Goal: Task Accomplishment & Management: Complete application form

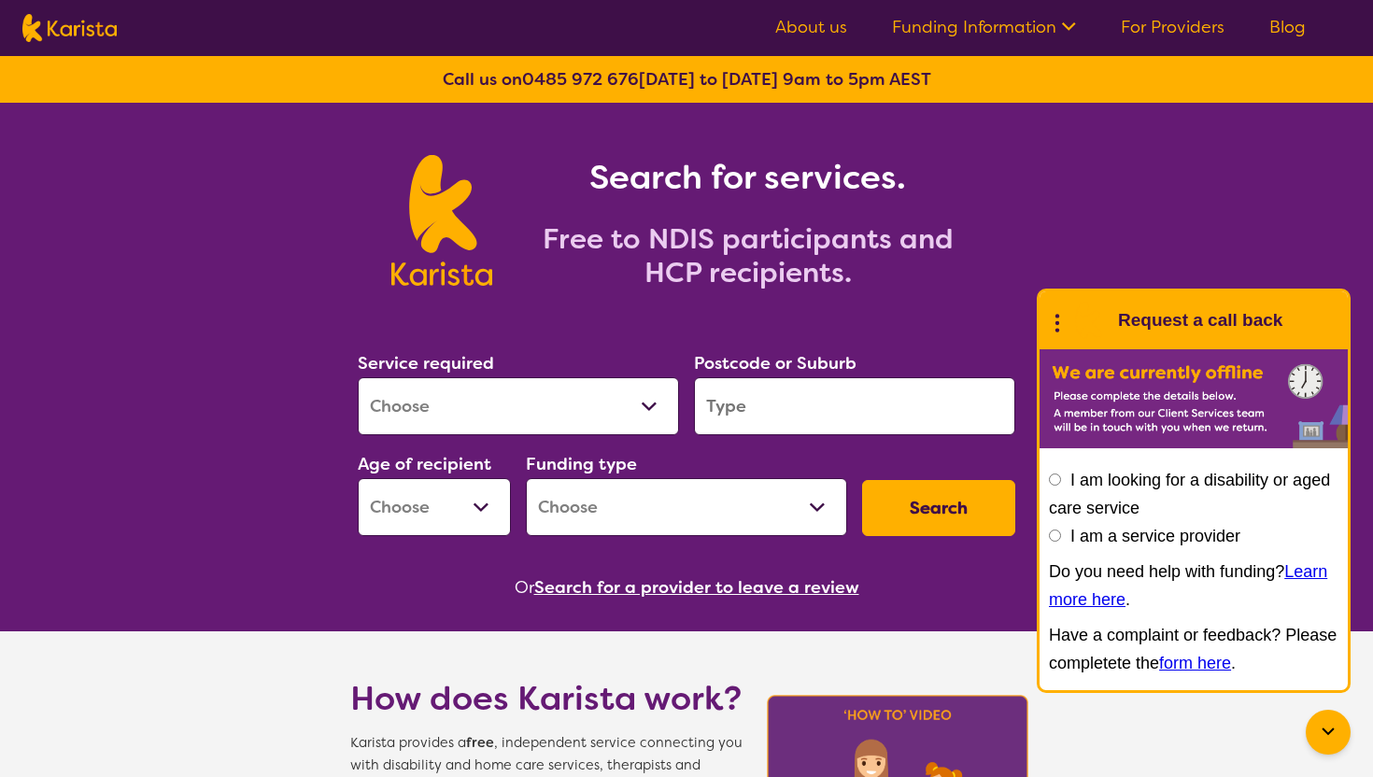
click at [1300, 34] on link "Blog" at bounding box center [1287, 27] width 36 height 22
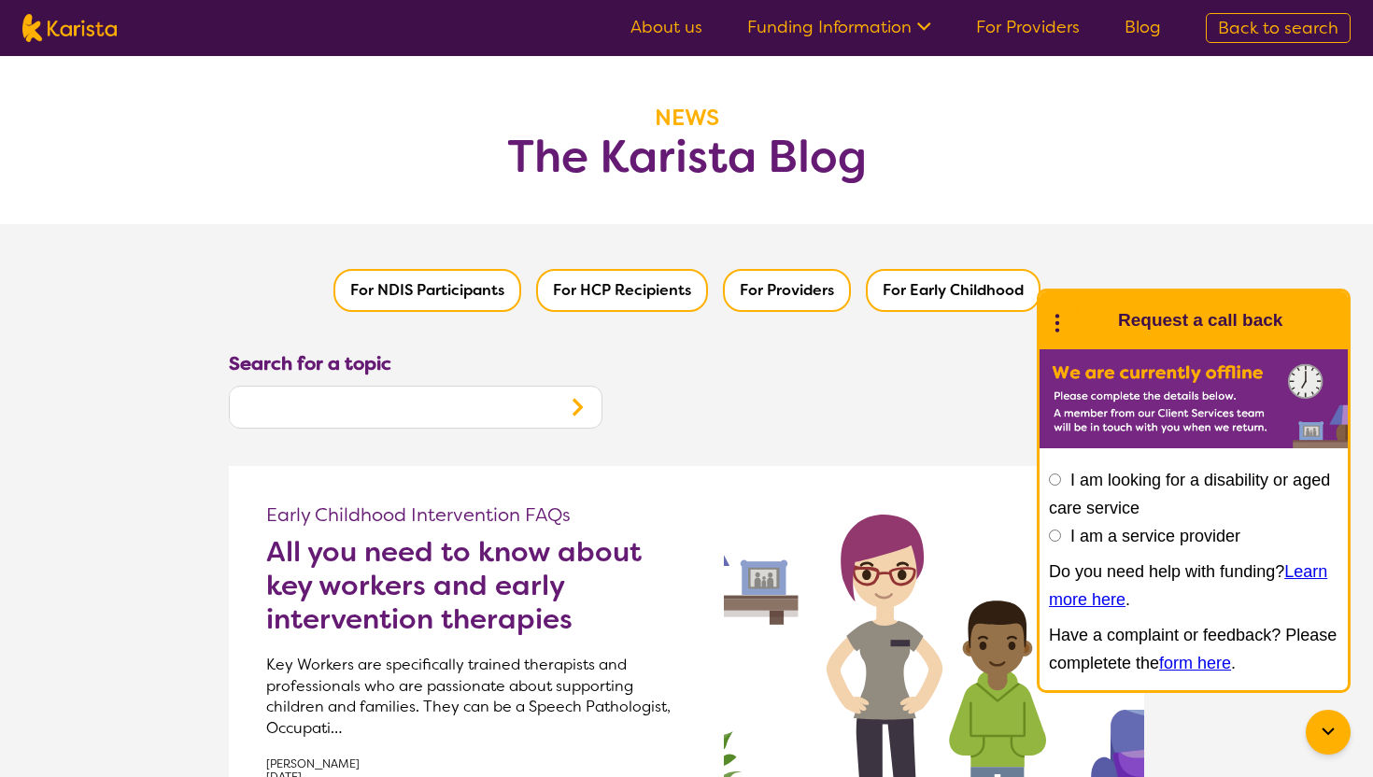
scroll to position [3, 0]
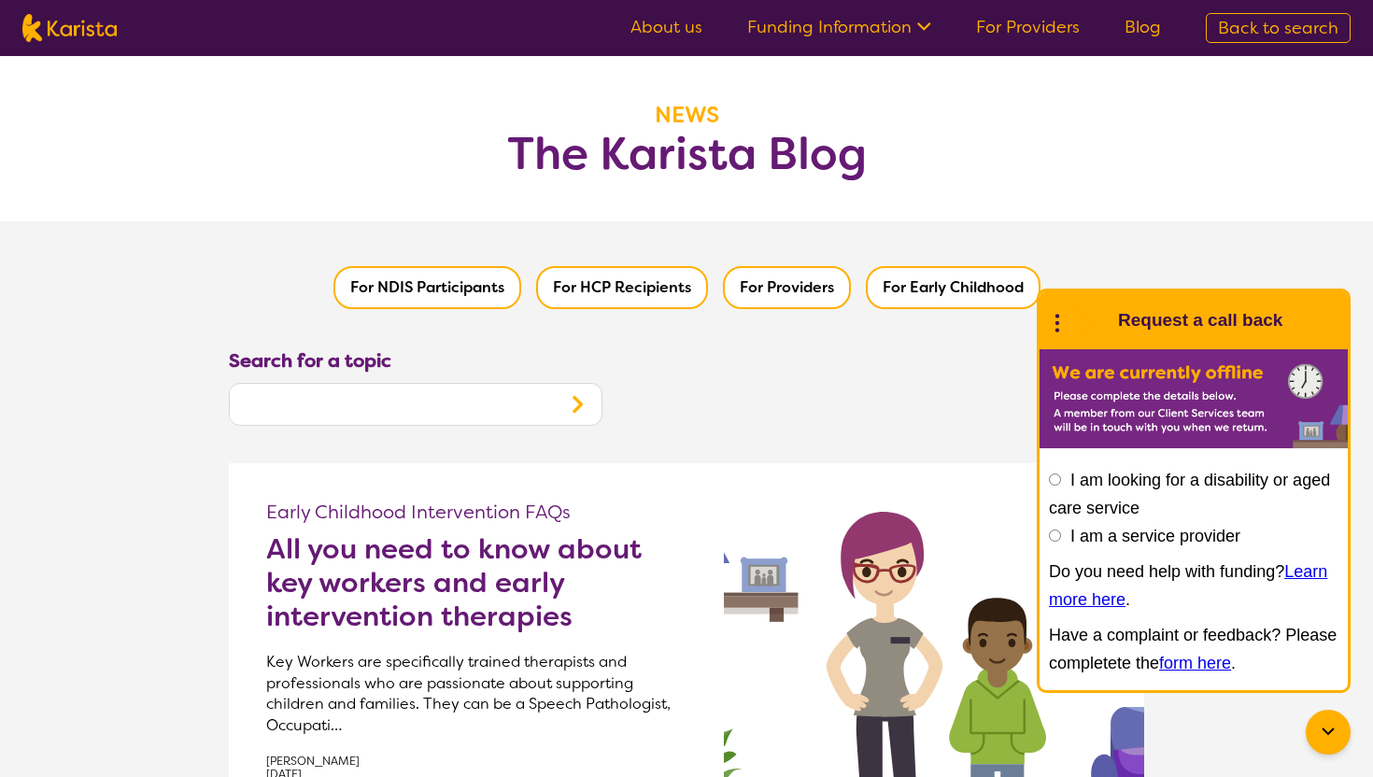
click at [784, 281] on button "For Providers" at bounding box center [787, 287] width 128 height 43
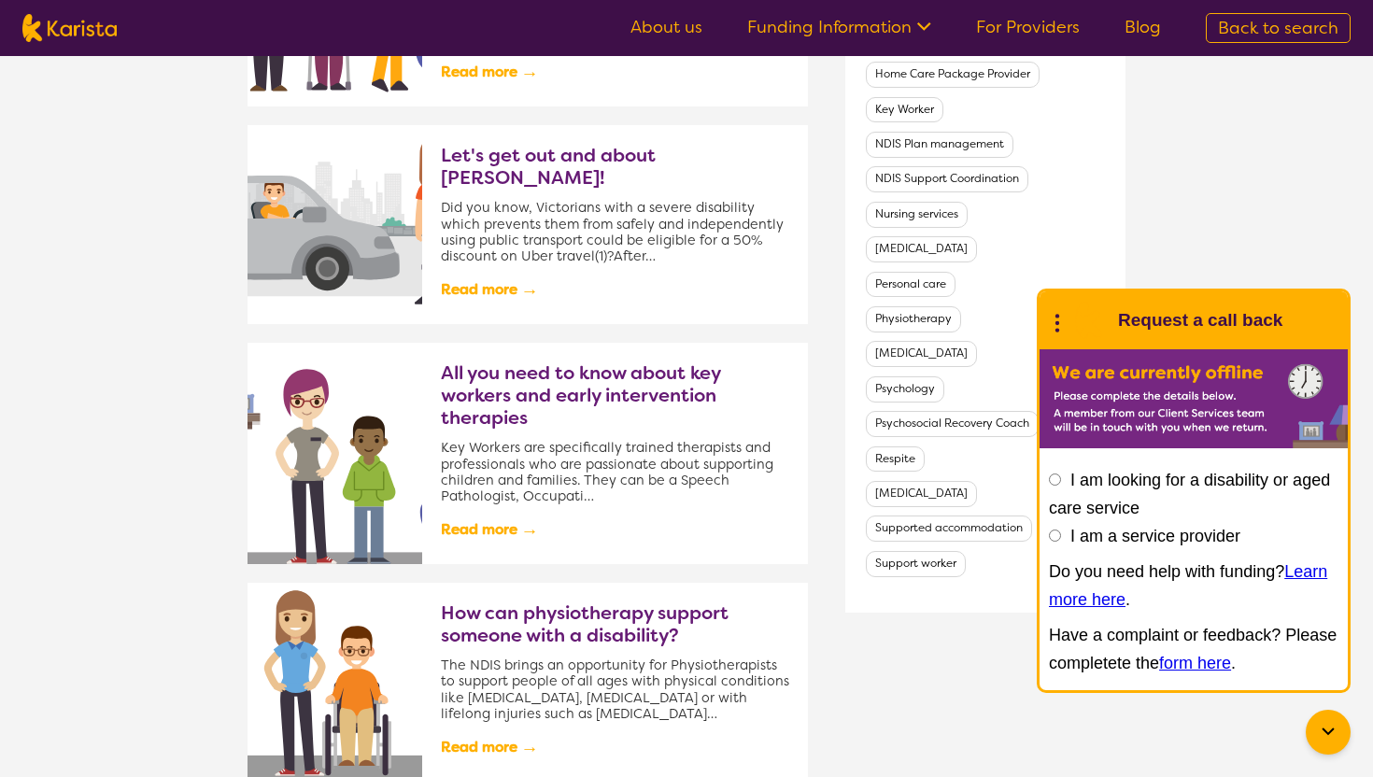
scroll to position [788, 0]
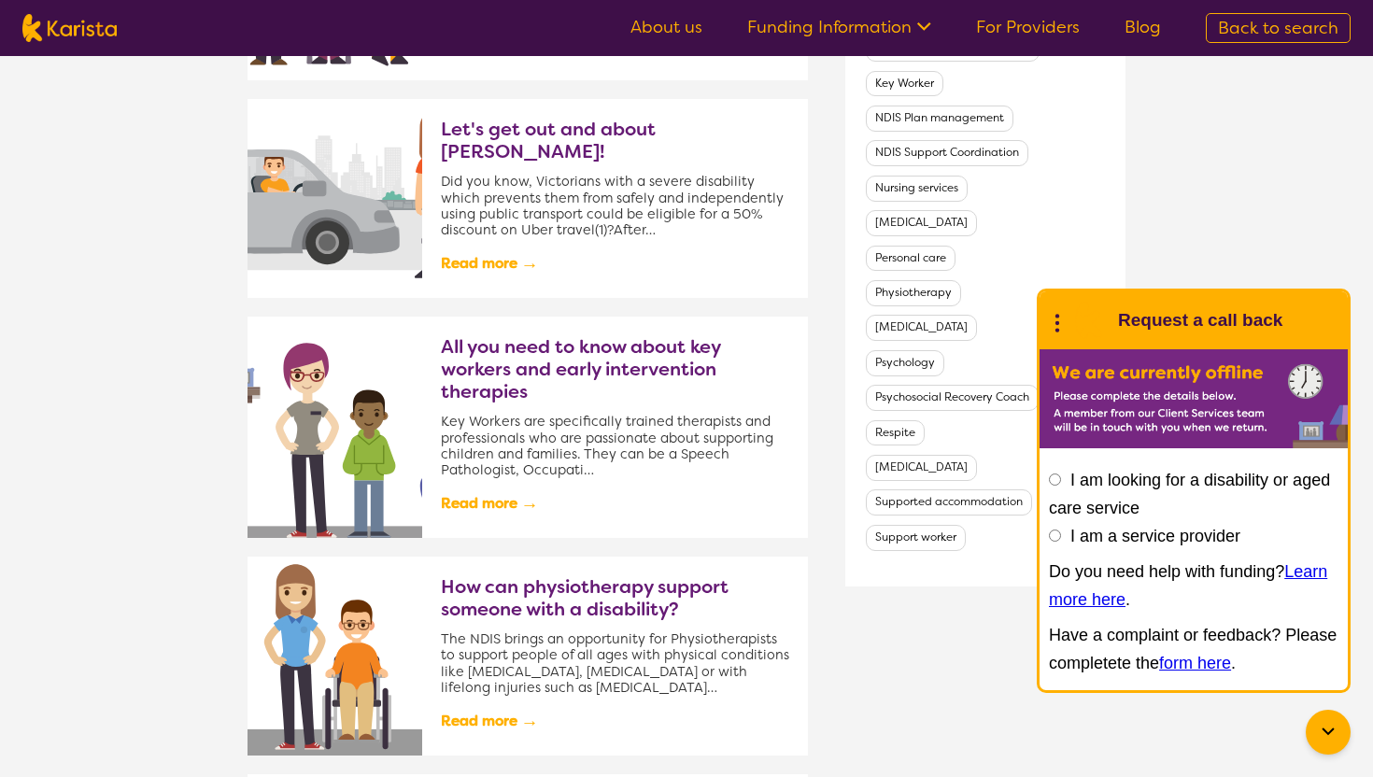
click at [1054, 532] on input "I am a service provider" at bounding box center [1055, 536] width 12 height 12
radio input "true"
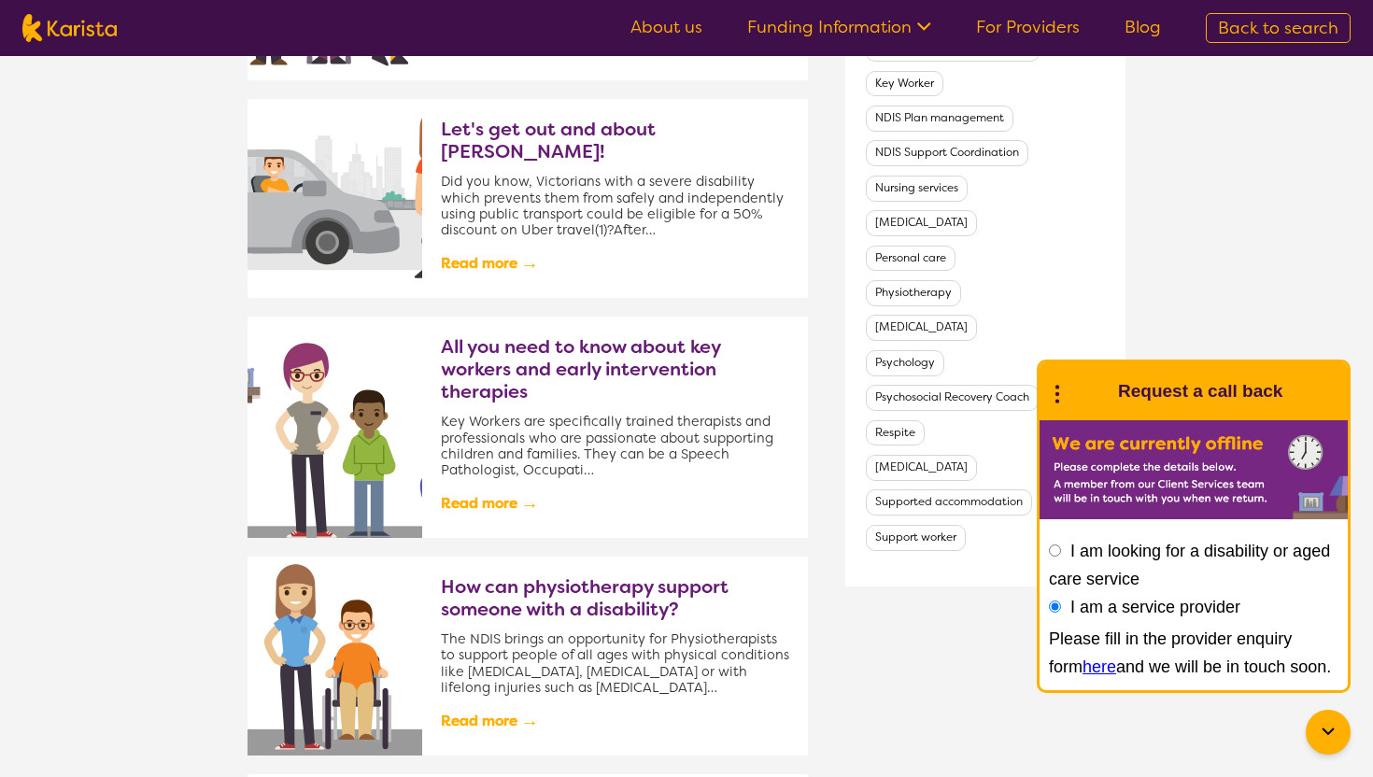
click at [1082, 666] on link "here" at bounding box center [1099, 666] width 34 height 19
